Goal: Task Accomplishment & Management: Manage account settings

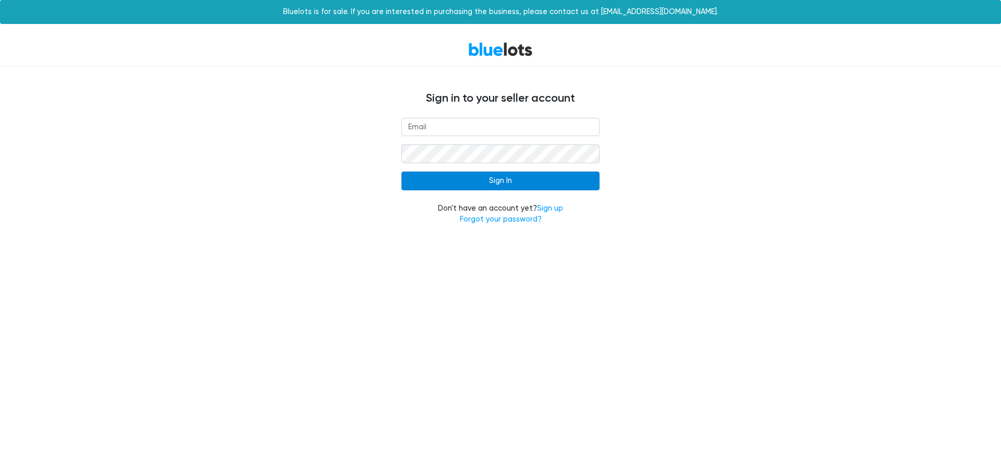
type input "[EMAIL_ADDRESS][DOMAIN_NAME]"
click at [494, 180] on input "Sign In" at bounding box center [500, 180] width 198 height 19
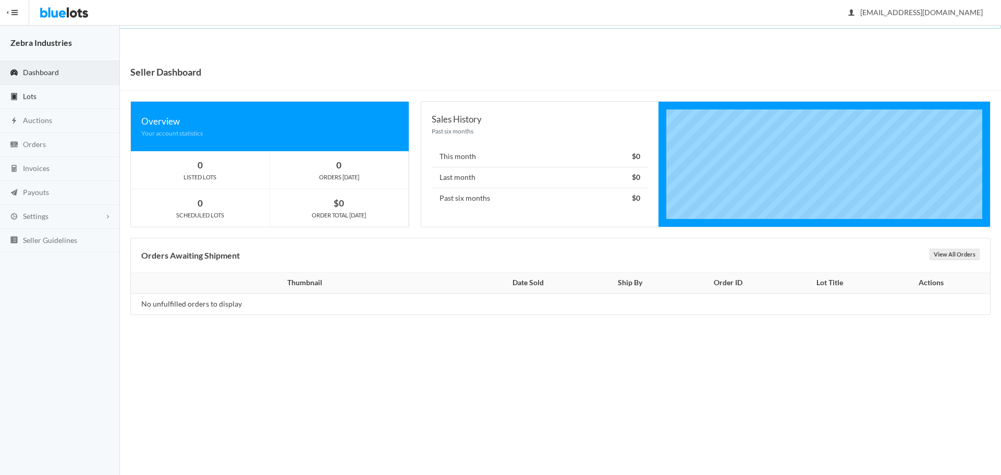
click at [49, 101] on link "Lots" at bounding box center [60, 97] width 120 height 24
